Goal: Navigation & Orientation: Locate item on page

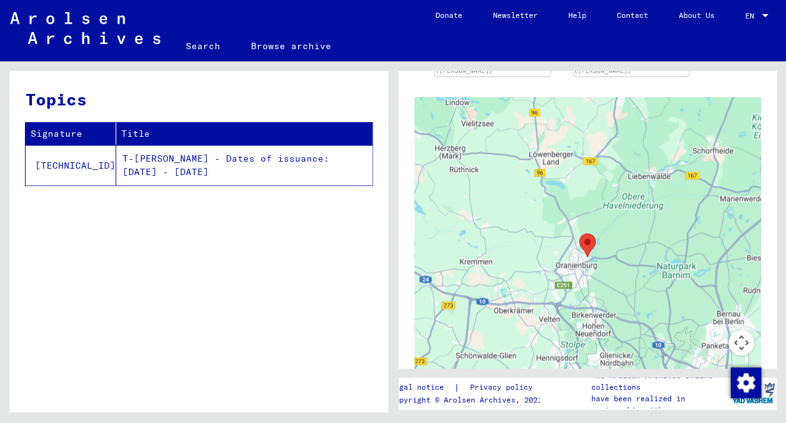
scroll to position [468, 0]
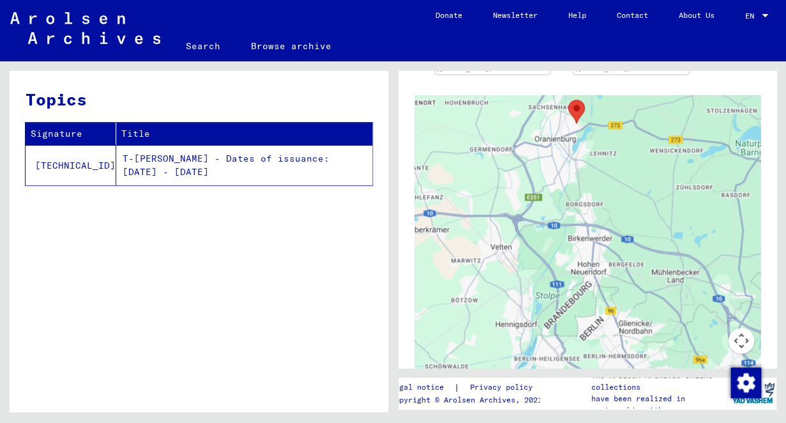
drag, startPoint x: 634, startPoint y: 234, endPoint x: 532, endPoint y: 177, distance: 116.0
click at [532, 177] on div at bounding box center [587, 254] width 347 height 319
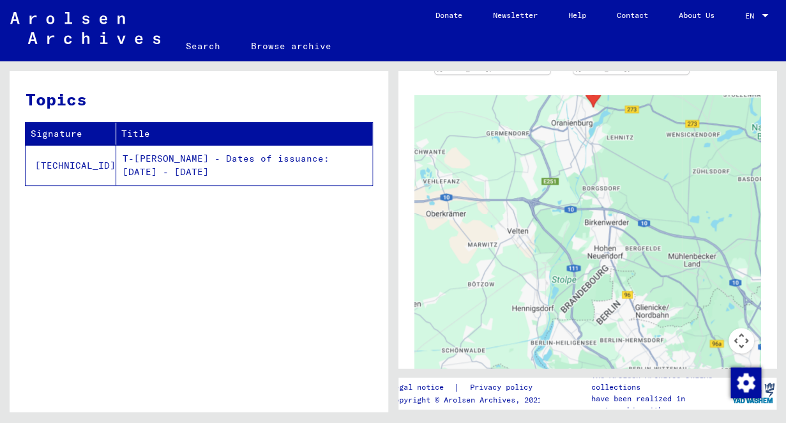
drag, startPoint x: 486, startPoint y: 320, endPoint x: 503, endPoint y: 302, distance: 24.9
click at [503, 302] on div at bounding box center [587, 254] width 347 height 319
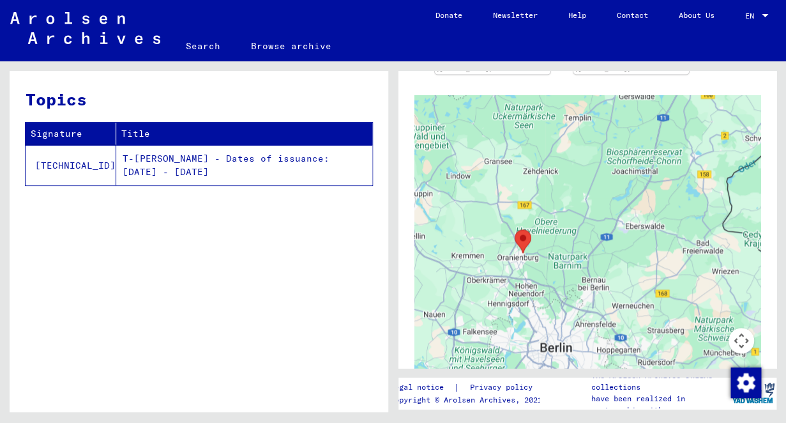
click at [514, 229] on area "Sachsenhausen Concentration Camp" at bounding box center [514, 229] width 0 height 0
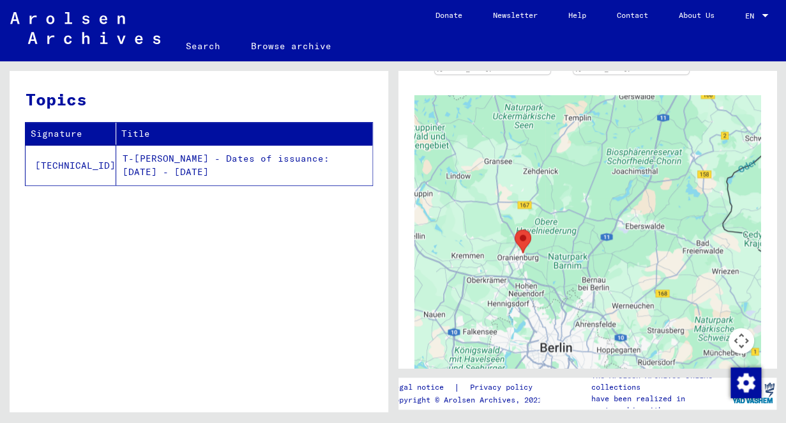
click at [532, 247] on div "Pour naviguer, appuyez sur les touches fléchées." at bounding box center [587, 254] width 347 height 319
click at [532, 247] on div at bounding box center [587, 254] width 347 height 319
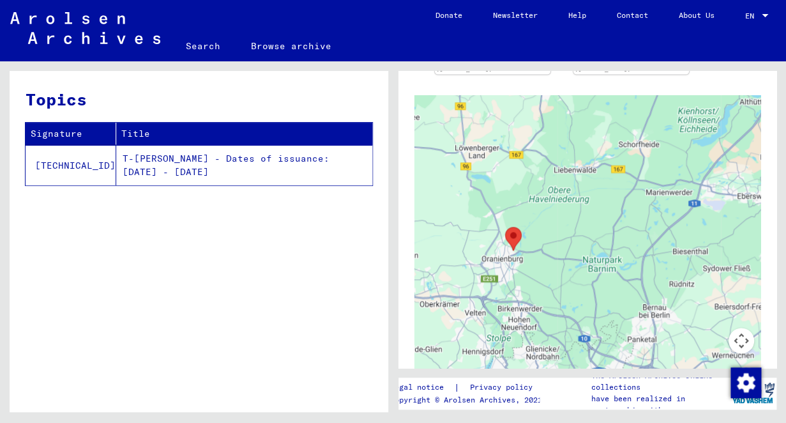
click at [532, 247] on div at bounding box center [587, 254] width 347 height 319
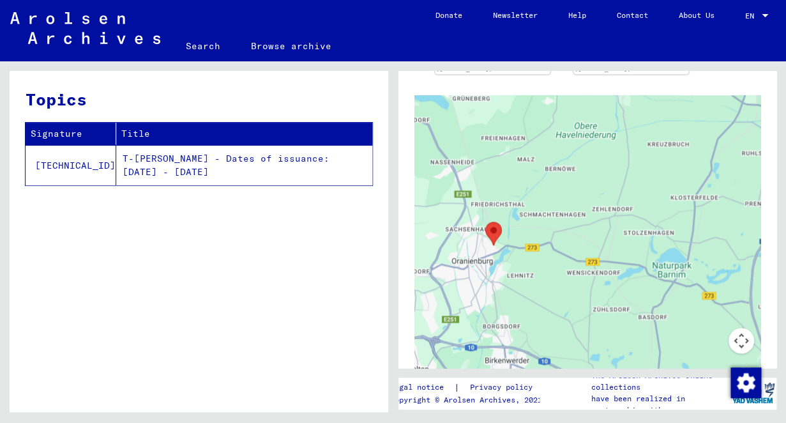
click at [492, 252] on div at bounding box center [587, 254] width 347 height 319
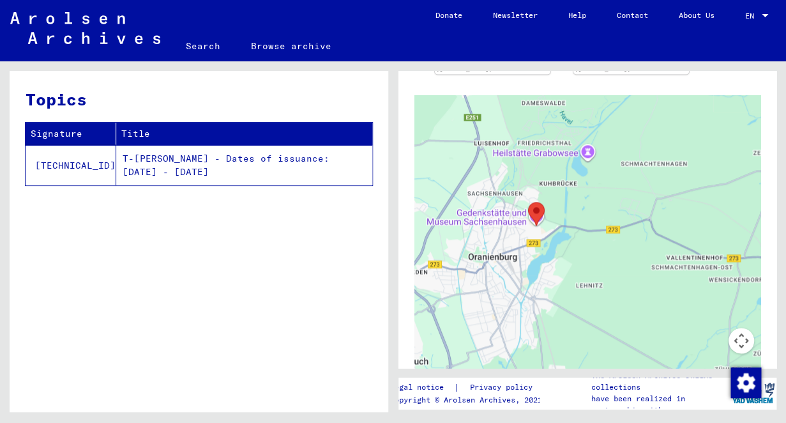
drag, startPoint x: 483, startPoint y: 248, endPoint x: 525, endPoint y: 244, distance: 42.9
click at [525, 244] on div at bounding box center [587, 254] width 347 height 319
click at [546, 220] on div at bounding box center [587, 254] width 347 height 319
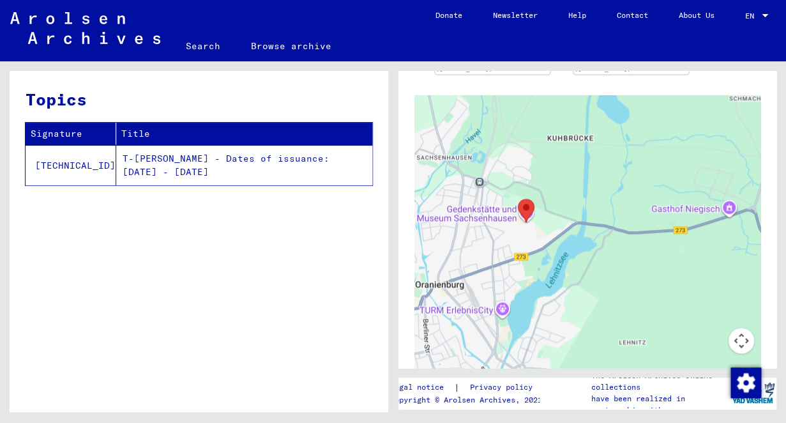
click at [546, 218] on div at bounding box center [587, 254] width 347 height 319
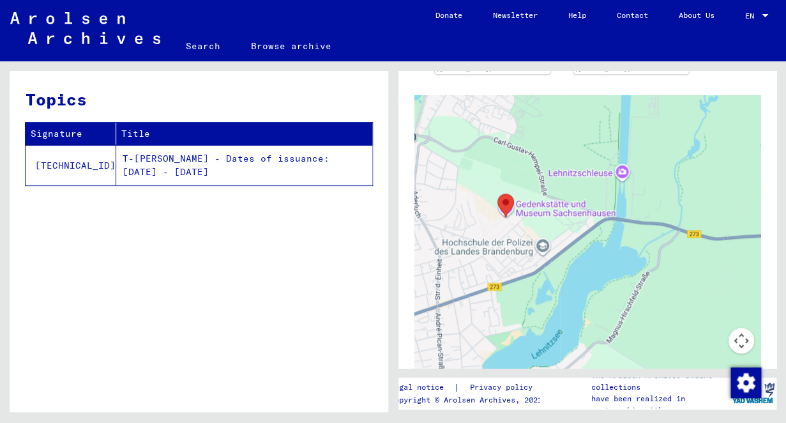
click at [142, 161] on td "T-[PERSON_NAME] - Dates of issuance: [DATE] - [DATE]" at bounding box center [244, 165] width 256 height 40
